Goal: Information Seeking & Learning: Learn about a topic

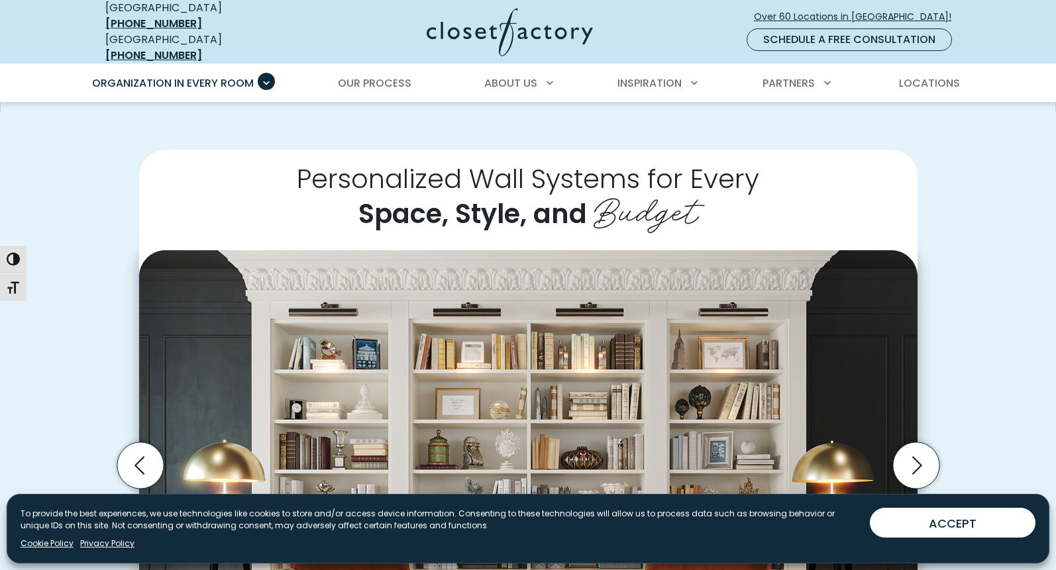
scroll to position [93, 0]
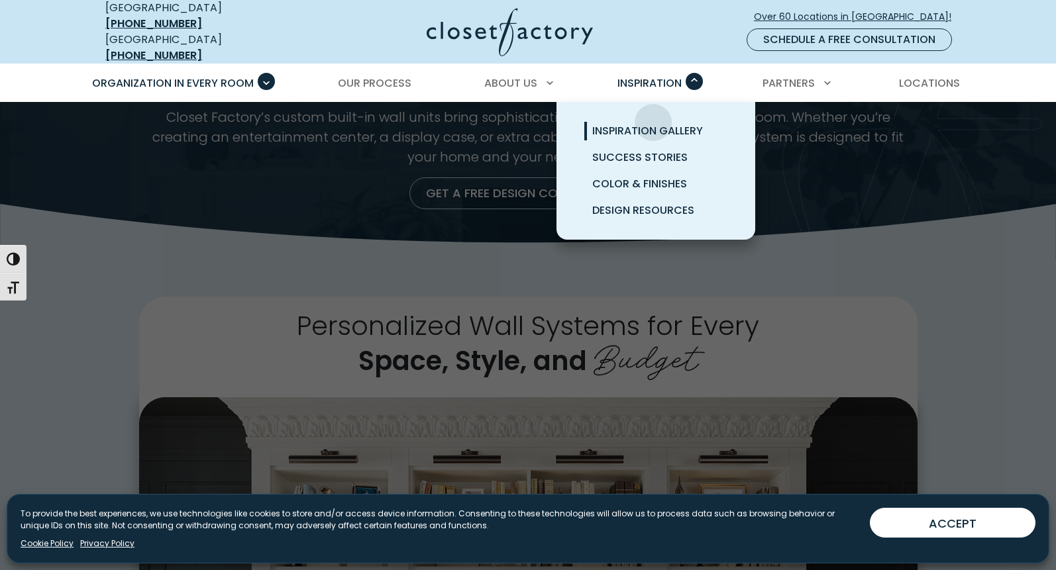
click at [653, 118] on link "Inspiration Gallery" at bounding box center [671, 131] width 199 height 26
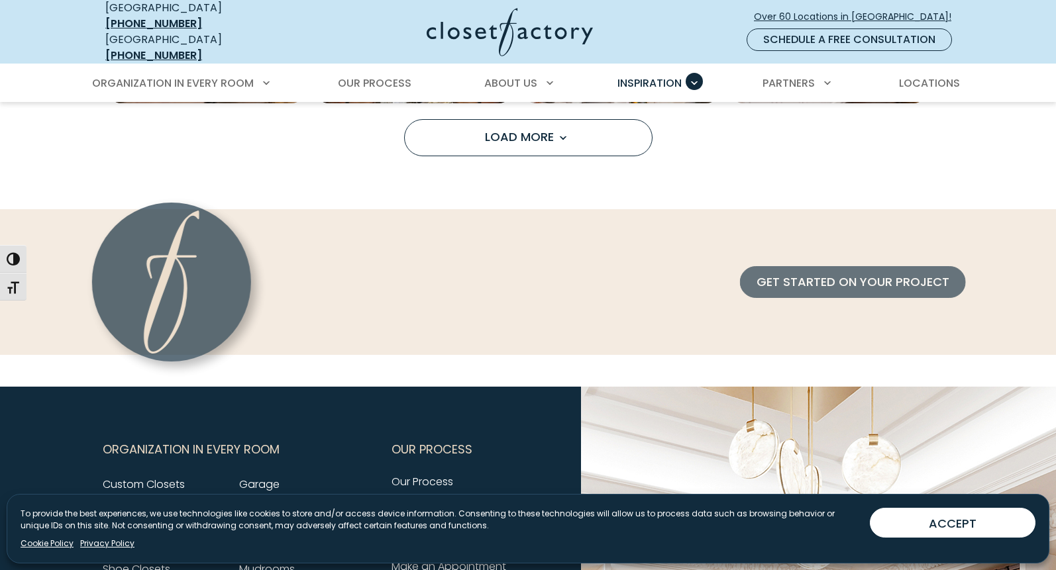
scroll to position [1523, 0]
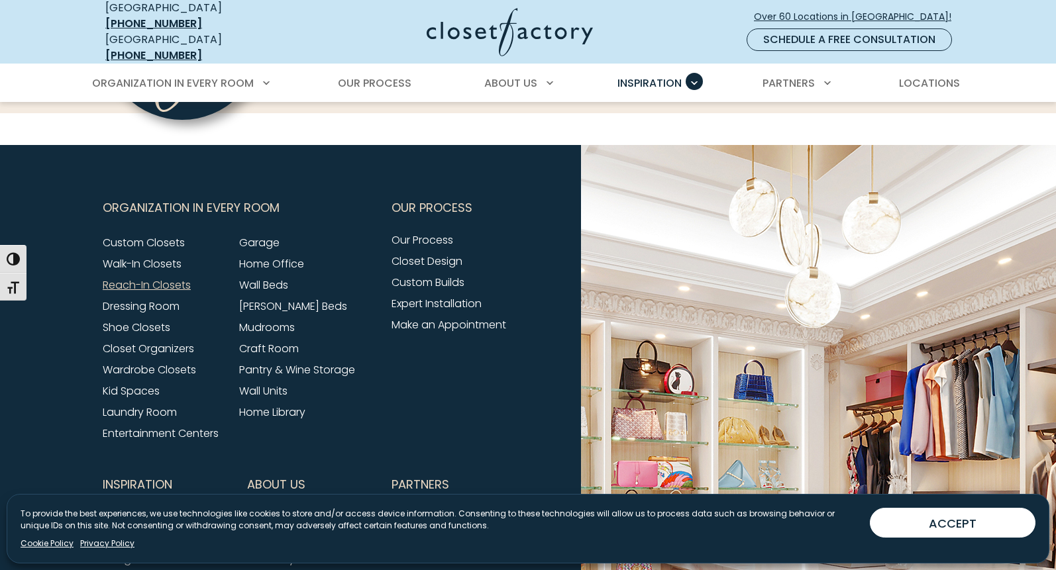
click at [136, 278] on link "Reach-In Closets" at bounding box center [147, 285] width 88 height 15
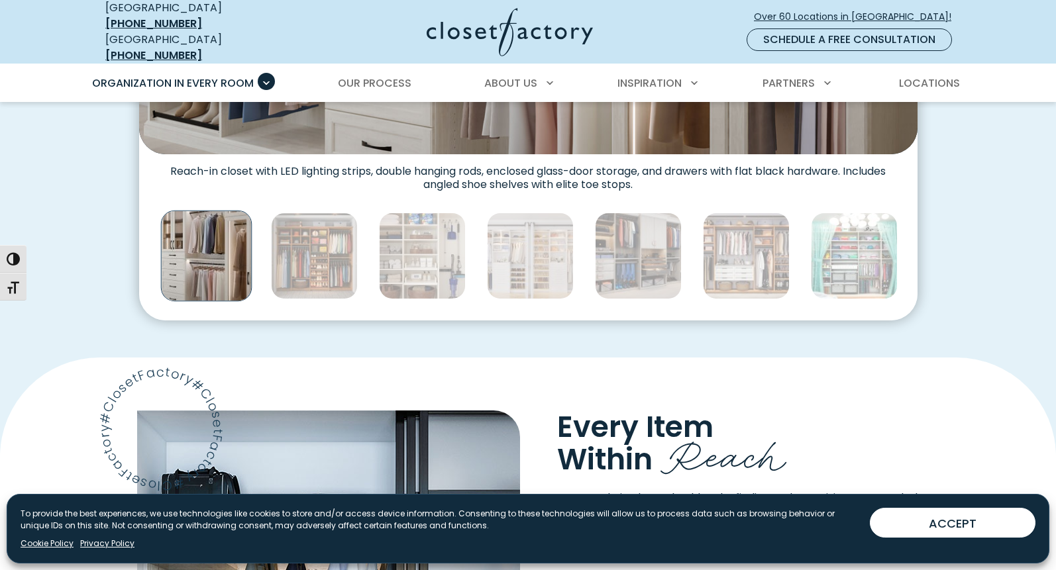
scroll to position [729, 0]
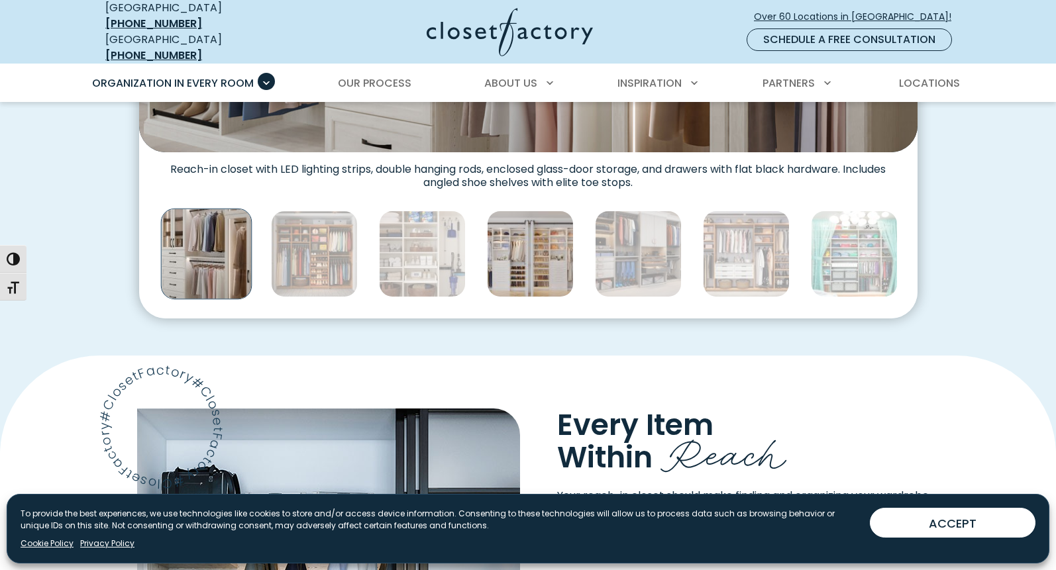
click at [518, 228] on img "Thumbnail Gallery" at bounding box center [530, 254] width 87 height 87
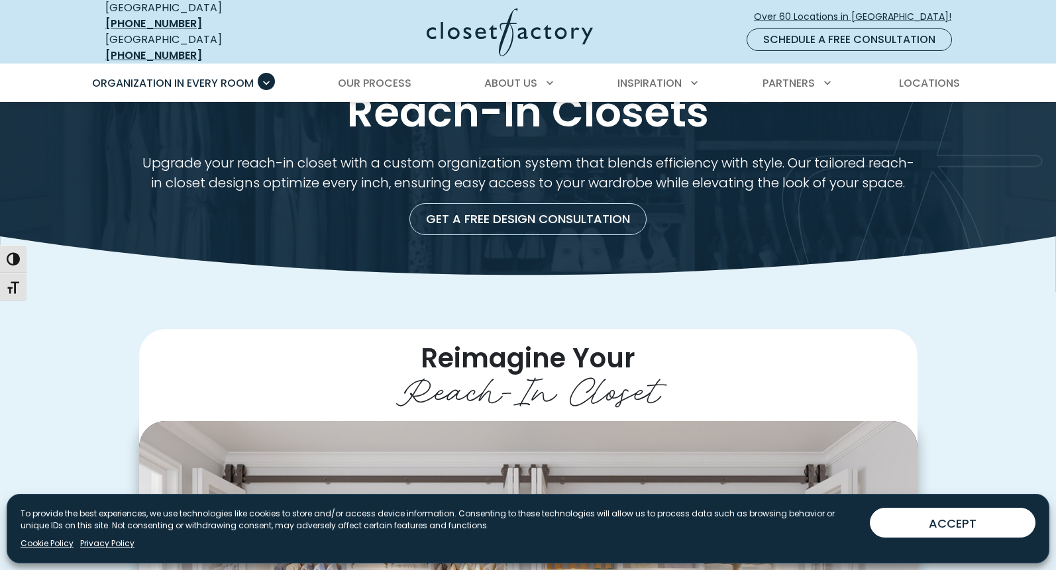
scroll to position [0, 0]
